Goal: Understand process/instructions

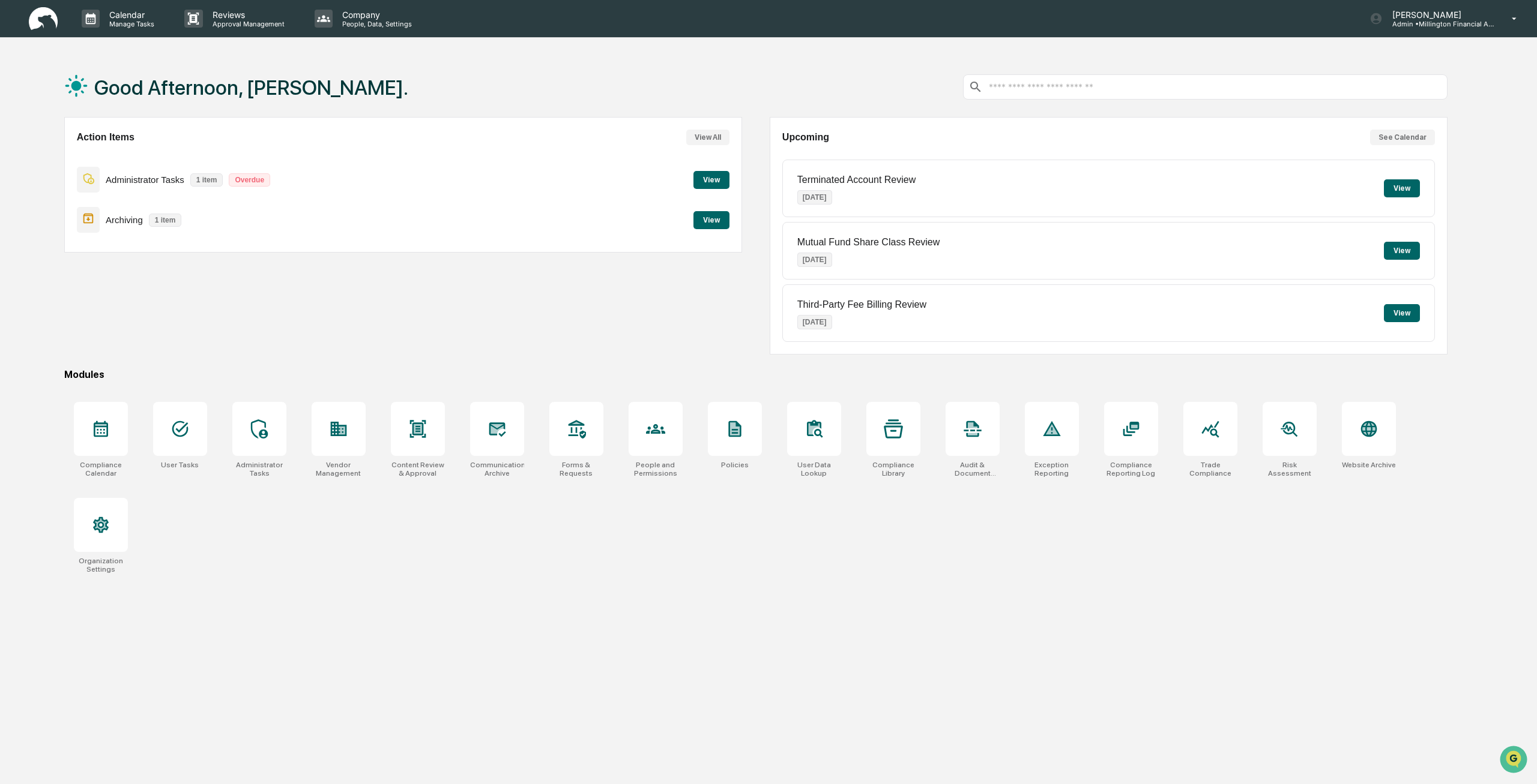
click at [700, 171] on button "View" at bounding box center [711, 179] width 36 height 18
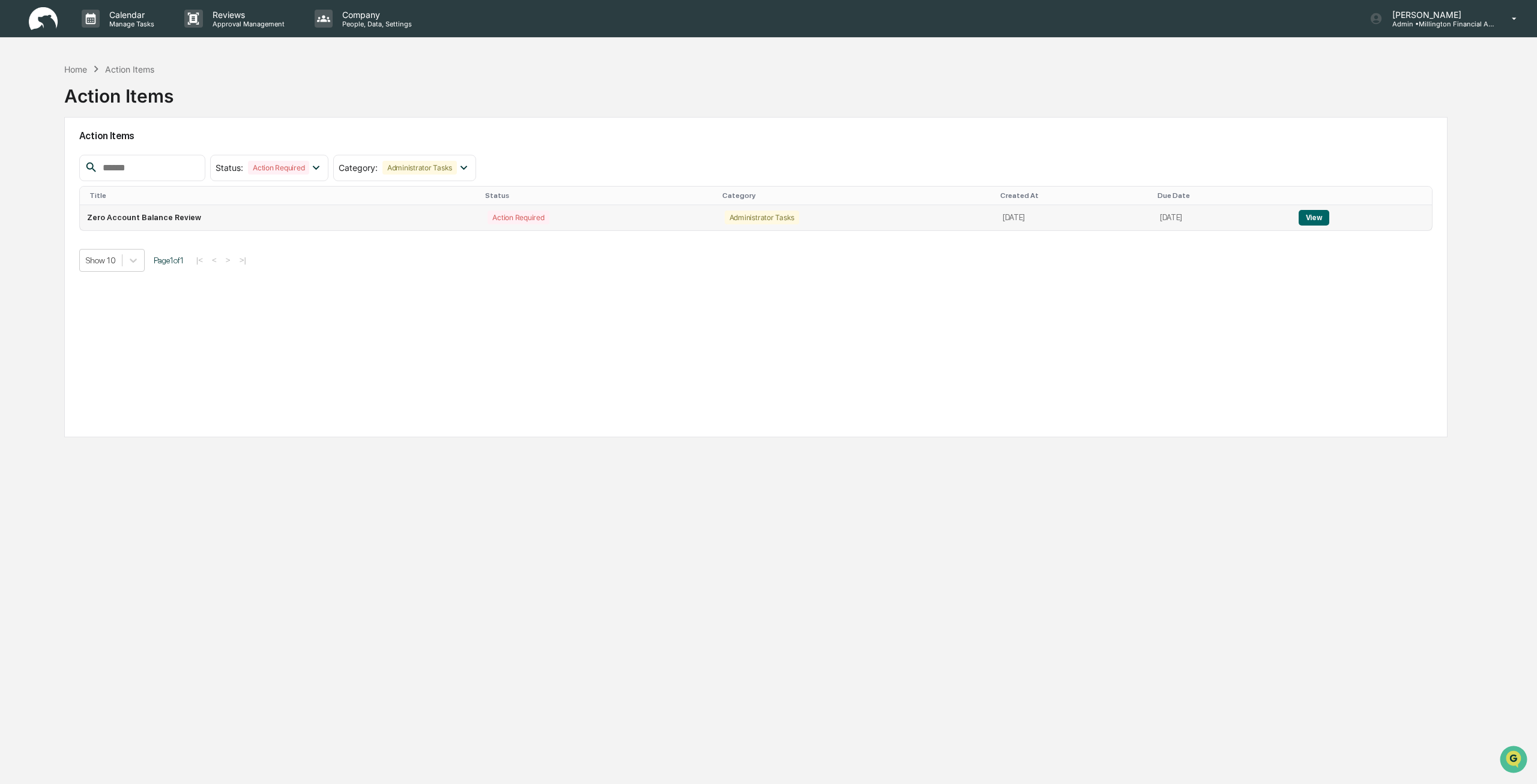
click at [272, 209] on td "Zero Account Balance Review" at bounding box center [280, 218] width 401 height 25
click at [1328, 208] on td "View" at bounding box center [1362, 218] width 141 height 25
click at [1329, 215] on button "View" at bounding box center [1314, 218] width 31 height 15
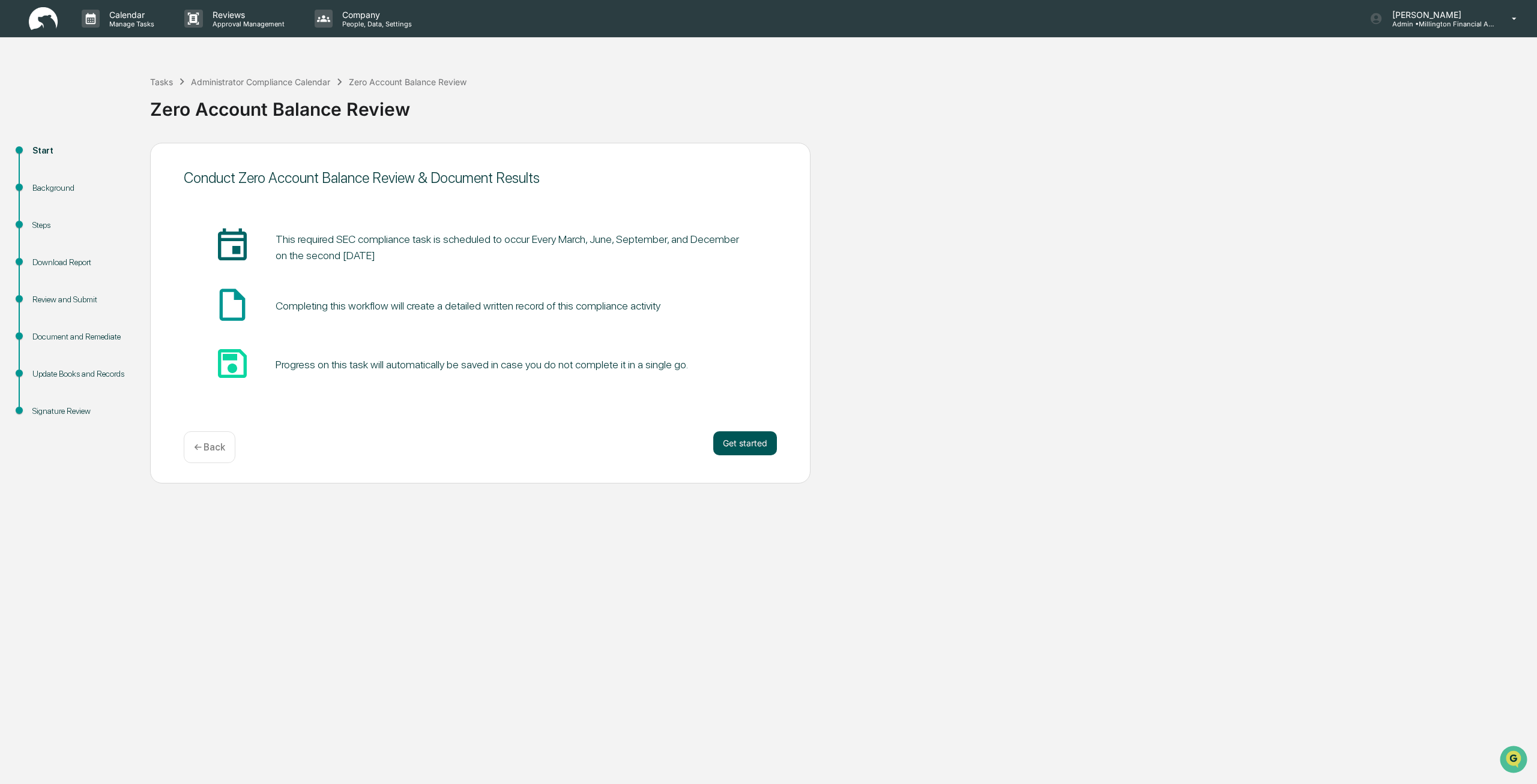
click at [741, 449] on button "Get started" at bounding box center [745, 443] width 64 height 24
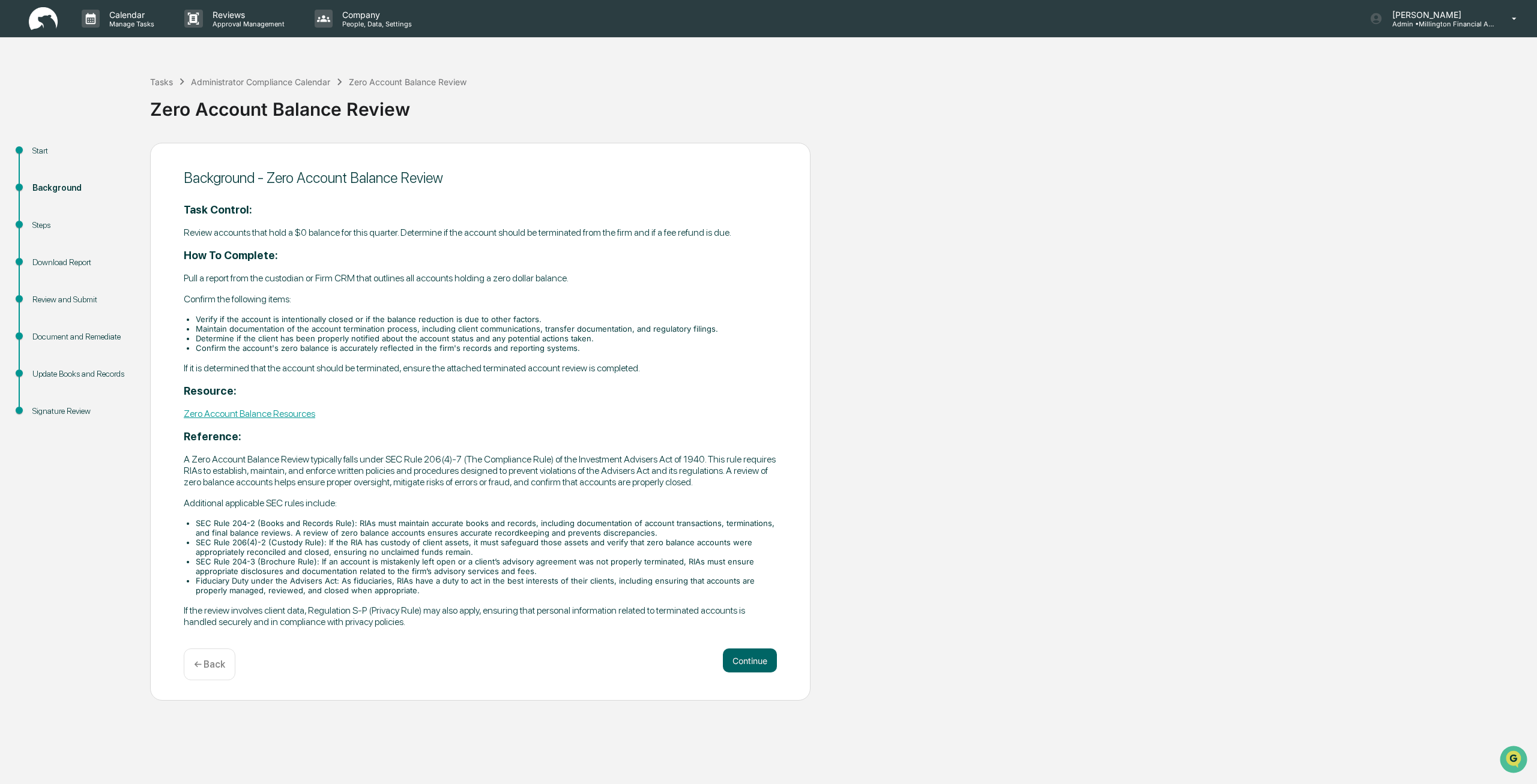
click at [248, 414] on link "Zero Account Balance Resources" at bounding box center [249, 413] width 132 height 12
